Goal: Obtain resource: Download file/media

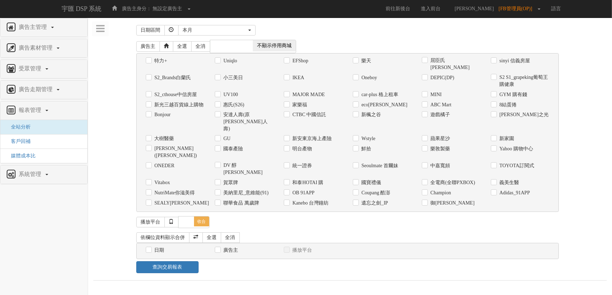
click at [443, 200] on label "御[PERSON_NAME]" at bounding box center [452, 203] width 46 height 7
click at [426, 201] on input "御[PERSON_NAME]" at bounding box center [424, 203] width 5 height 5
checkbox input "true"
click at [155, 247] on label "日期" at bounding box center [159, 250] width 12 height 7
click at [150, 248] on input "日期" at bounding box center [148, 250] width 5 height 5
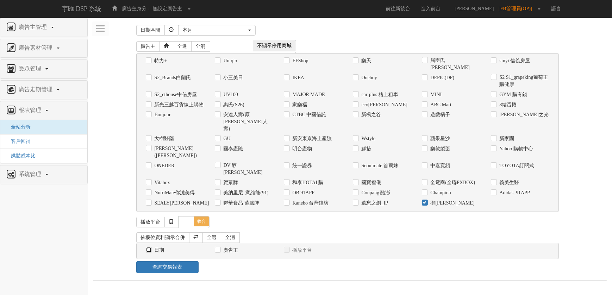
checkbox input "true"
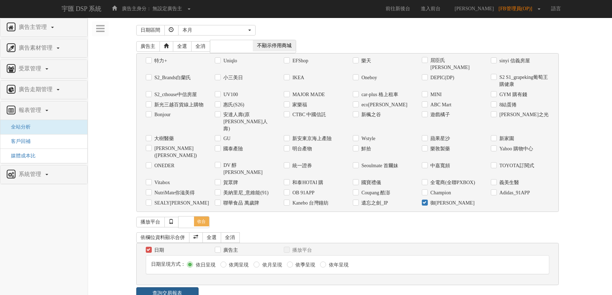
click at [180, 287] on link "查詢交易報表" at bounding box center [167, 293] width 63 height 12
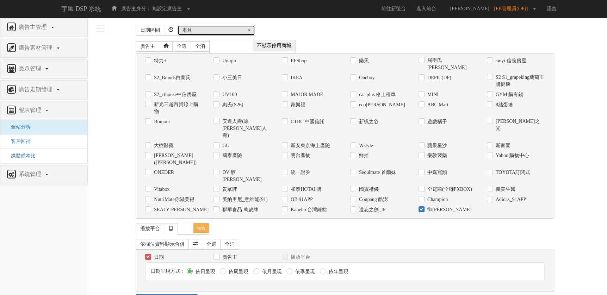
click at [191, 32] on div "本月" at bounding box center [214, 30] width 64 height 7
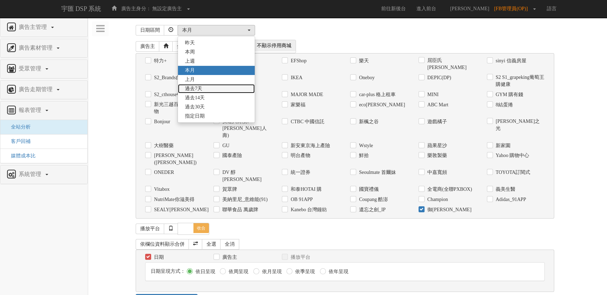
click at [207, 90] on link "過去7天" at bounding box center [216, 88] width 77 height 9
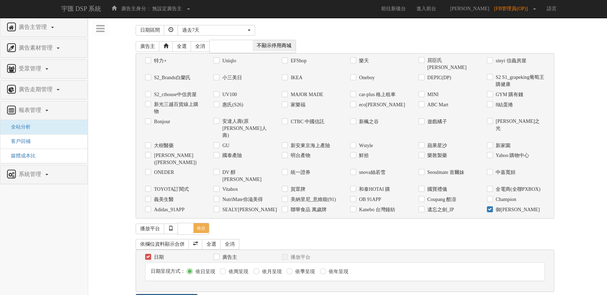
click at [185, 294] on link "查詢交易報表" at bounding box center [167, 300] width 62 height 12
click at [232, 30] on div "過去7天" at bounding box center [214, 30] width 64 height 7
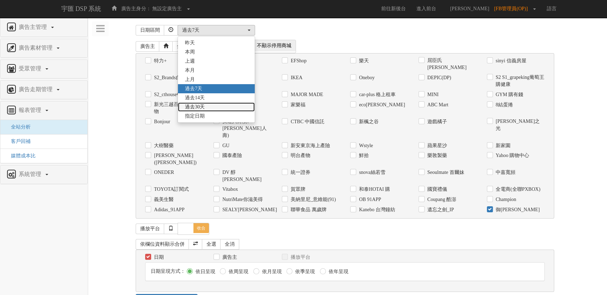
click at [223, 106] on link "過去30天" at bounding box center [216, 106] width 77 height 9
select select "Past30"
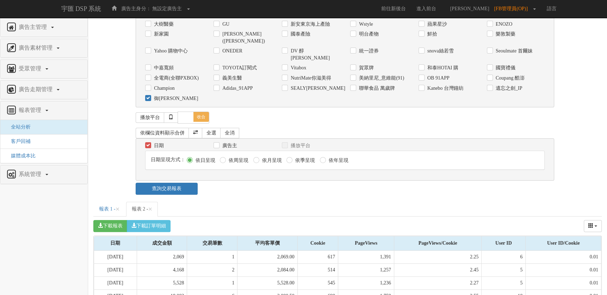
scroll to position [141, 0]
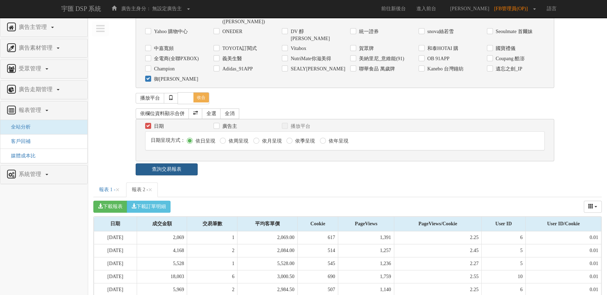
click at [182, 163] on link "查詢交易報表" at bounding box center [167, 169] width 62 height 12
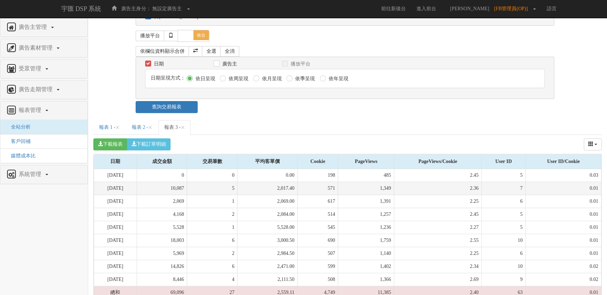
scroll to position [204, 0]
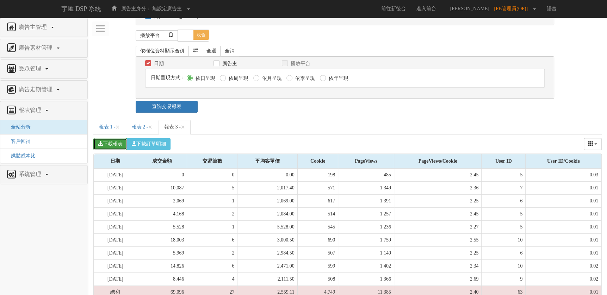
click at [111, 138] on button "下載報表" at bounding box center [110, 144] width 34 height 12
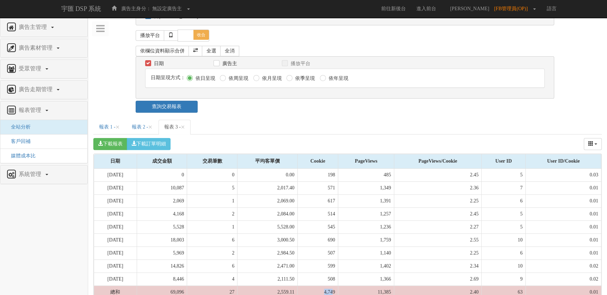
drag, startPoint x: 322, startPoint y: 270, endPoint x: 333, endPoint y: 269, distance: 12.0
click at [333, 286] on td "4,749" at bounding box center [317, 292] width 41 height 13
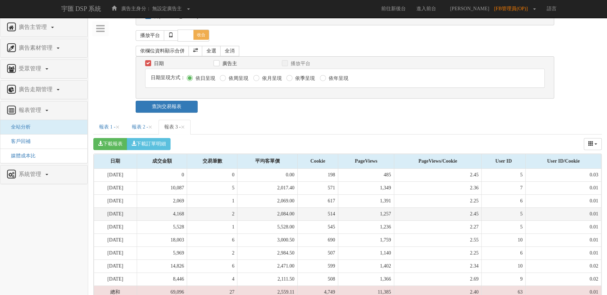
drag, startPoint x: 333, startPoint y: 269, endPoint x: 354, endPoint y: 187, distance: 84.5
click at [354, 208] on td "1,257" at bounding box center [366, 214] width 56 height 13
